Goal: Task Accomplishment & Management: Manage account settings

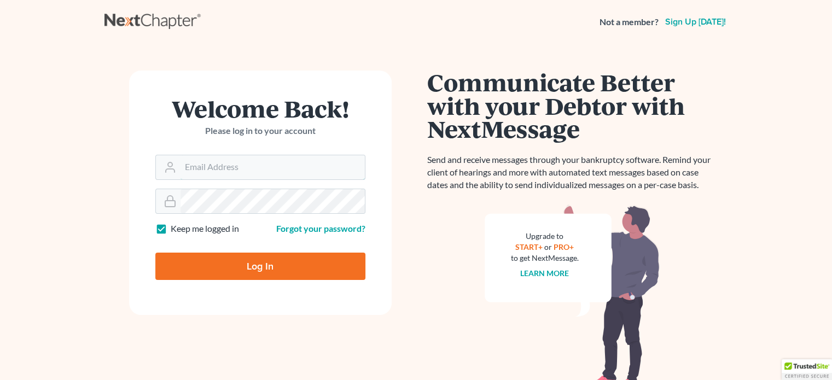
type input "kimberly@attyredd.com"
click at [267, 277] on input "Log In" at bounding box center [260, 266] width 210 height 27
type input "Thinking..."
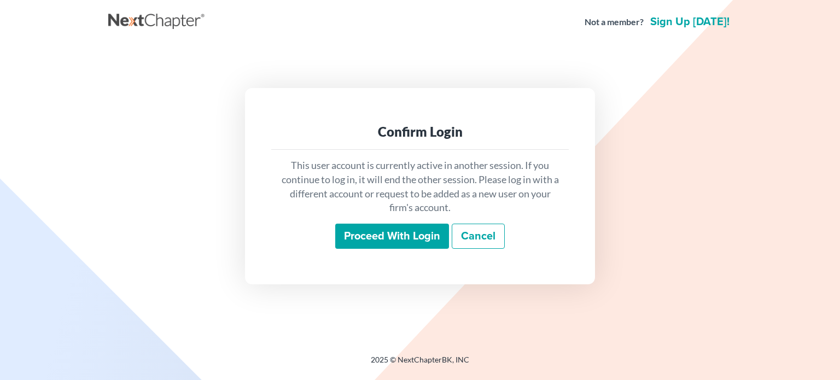
click at [413, 231] on input "Proceed with login" at bounding box center [392, 236] width 114 height 25
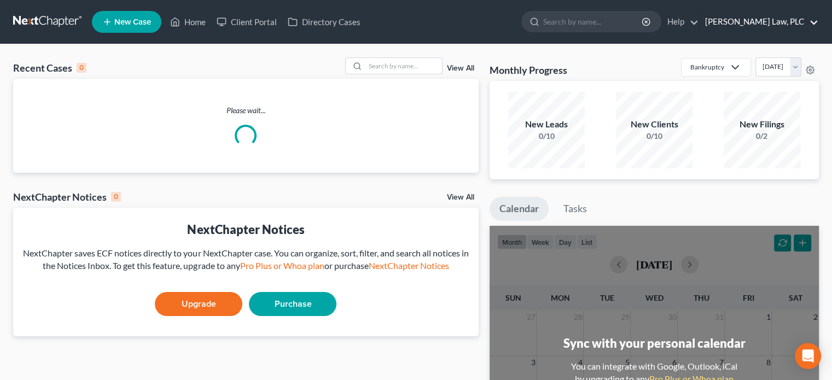
click at [783, 19] on link "[PERSON_NAME] Law, PLC" at bounding box center [758, 22] width 119 height 20
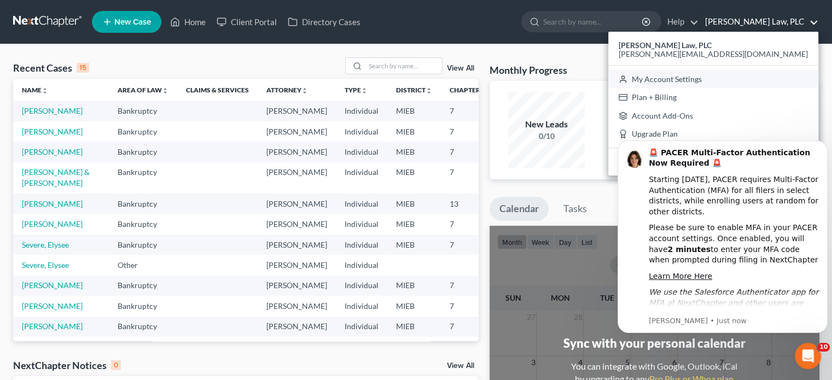
click at [757, 84] on link "My Account Settings" at bounding box center [713, 79] width 210 height 19
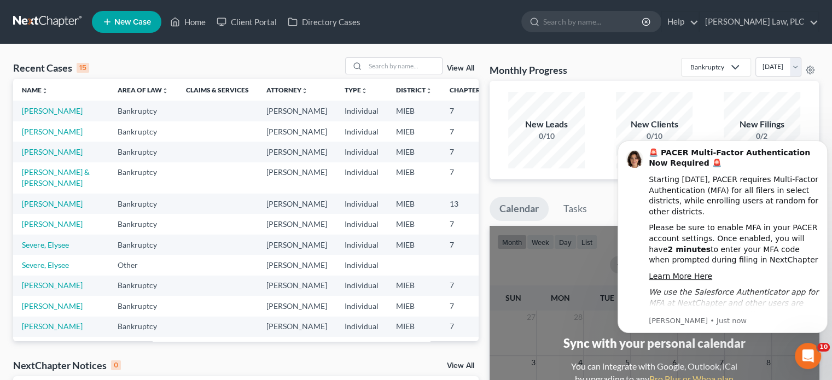
select select "24"
select select "23"
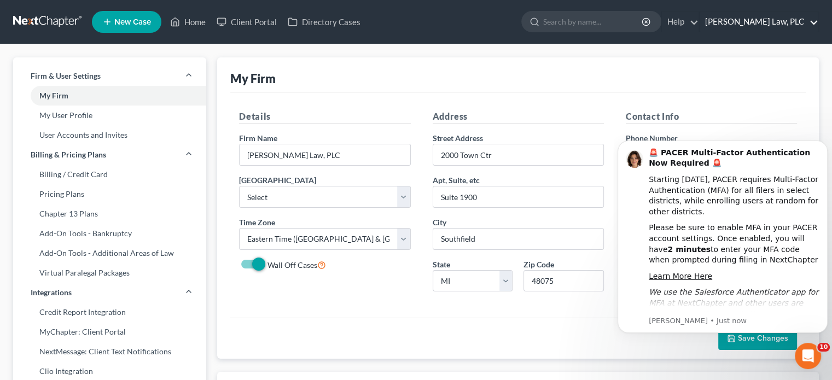
click at [762, 30] on link "[PERSON_NAME] Law, PLC" at bounding box center [758, 22] width 119 height 20
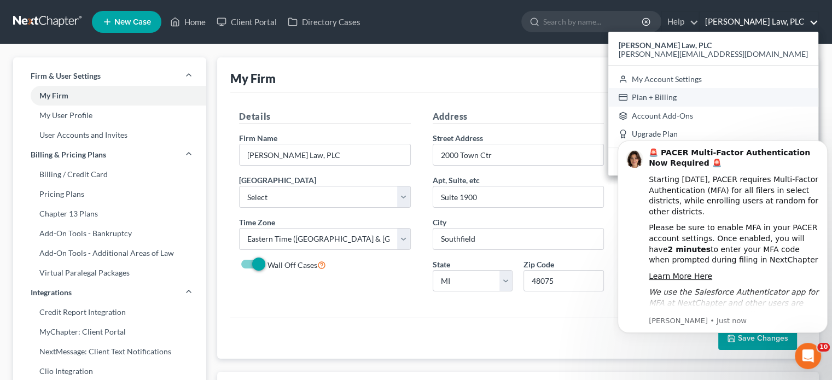
click at [761, 94] on link "Plan + Billing" at bounding box center [713, 97] width 210 height 19
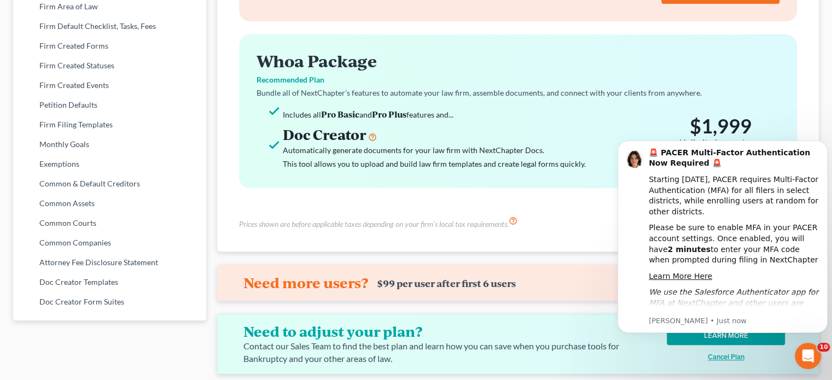
scroll to position [447, 0]
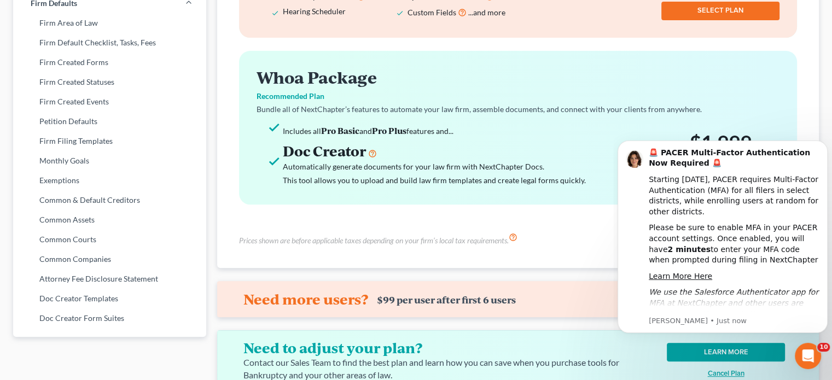
click at [830, 55] on div "Firm & User Settings My Firm My User Profile User Accounts and Invites Billing …" at bounding box center [416, 7] width 832 height 819
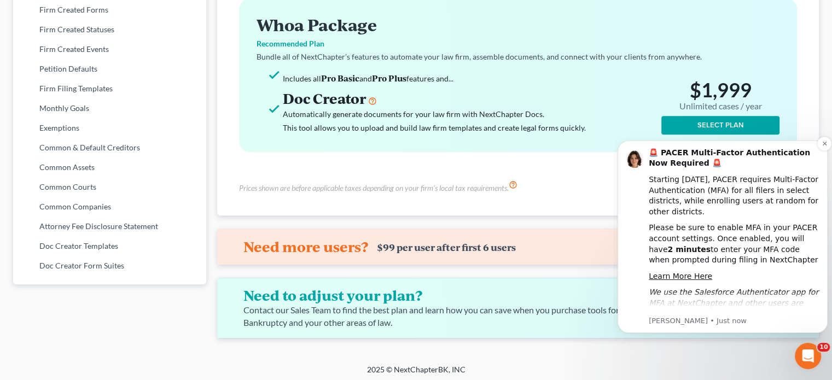
scroll to position [501, 0]
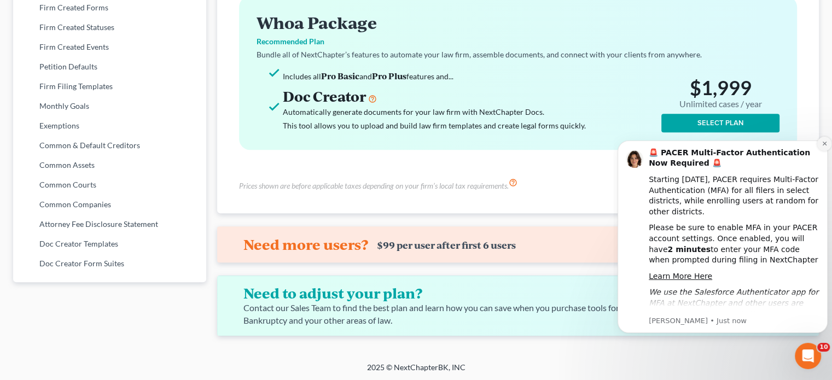
click at [824, 143] on icon "Dismiss notification" at bounding box center [824, 144] width 4 height 4
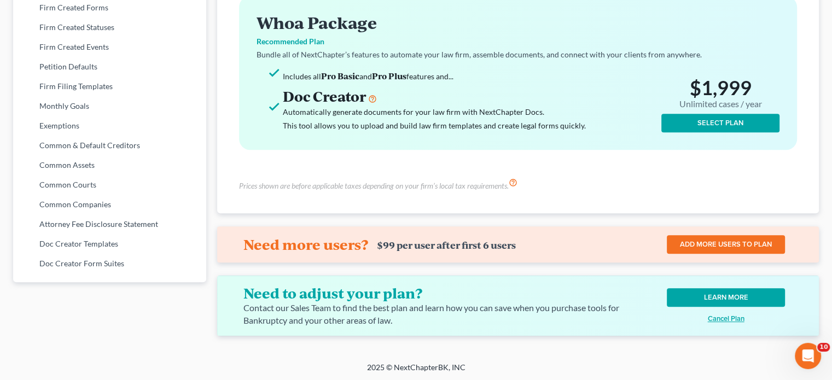
click at [712, 319] on u "Cancel Plan" at bounding box center [726, 318] width 37 height 9
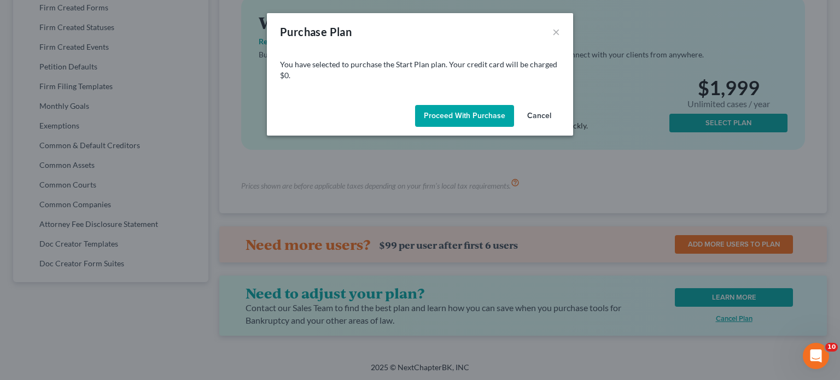
click at [548, 116] on button "Cancel" at bounding box center [539, 116] width 42 height 22
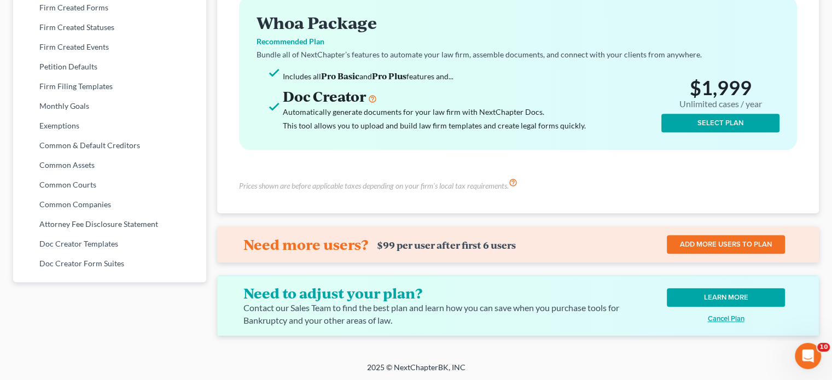
click at [809, 349] on div "Open Intercom Messenger" at bounding box center [808, 356] width 36 height 36
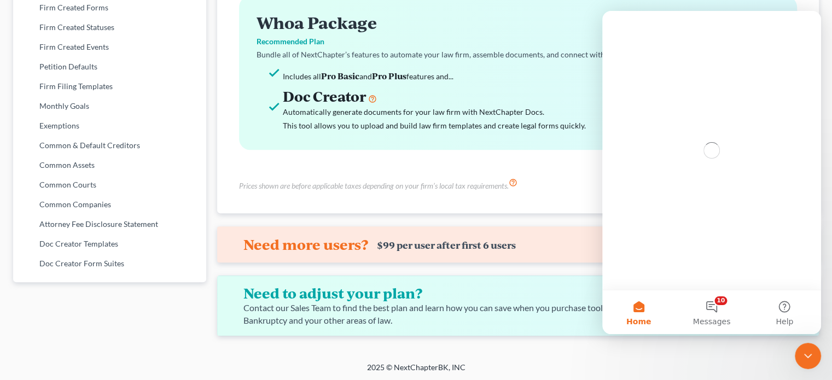
scroll to position [0, 0]
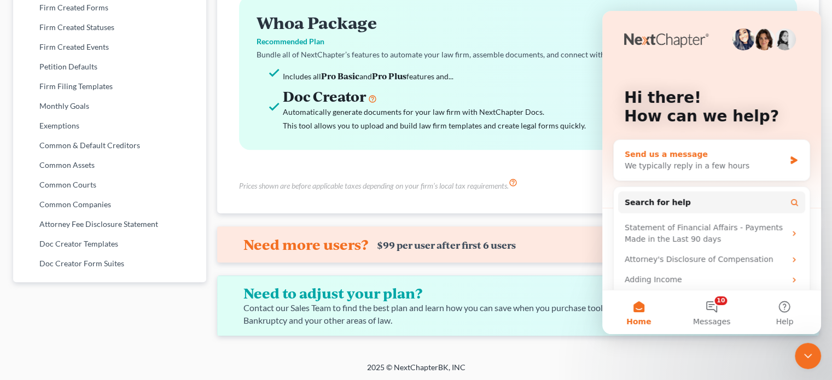
click at [723, 161] on div "We typically reply in a few hours" at bounding box center [704, 165] width 160 height 11
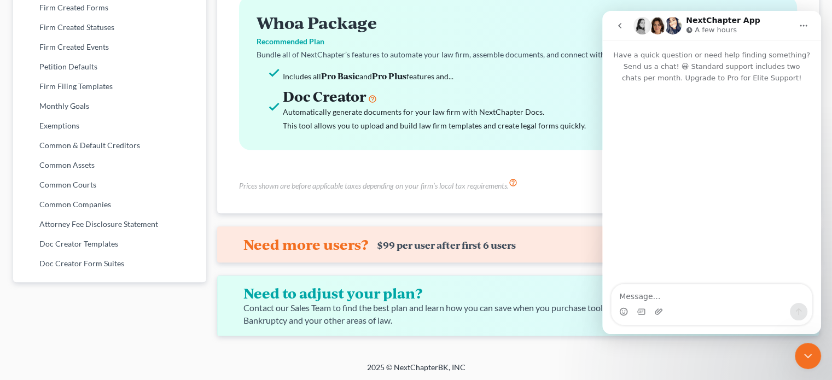
click at [614, 22] on button "go back" at bounding box center [619, 25] width 21 height 21
